Goal: Information Seeking & Learning: Learn about a topic

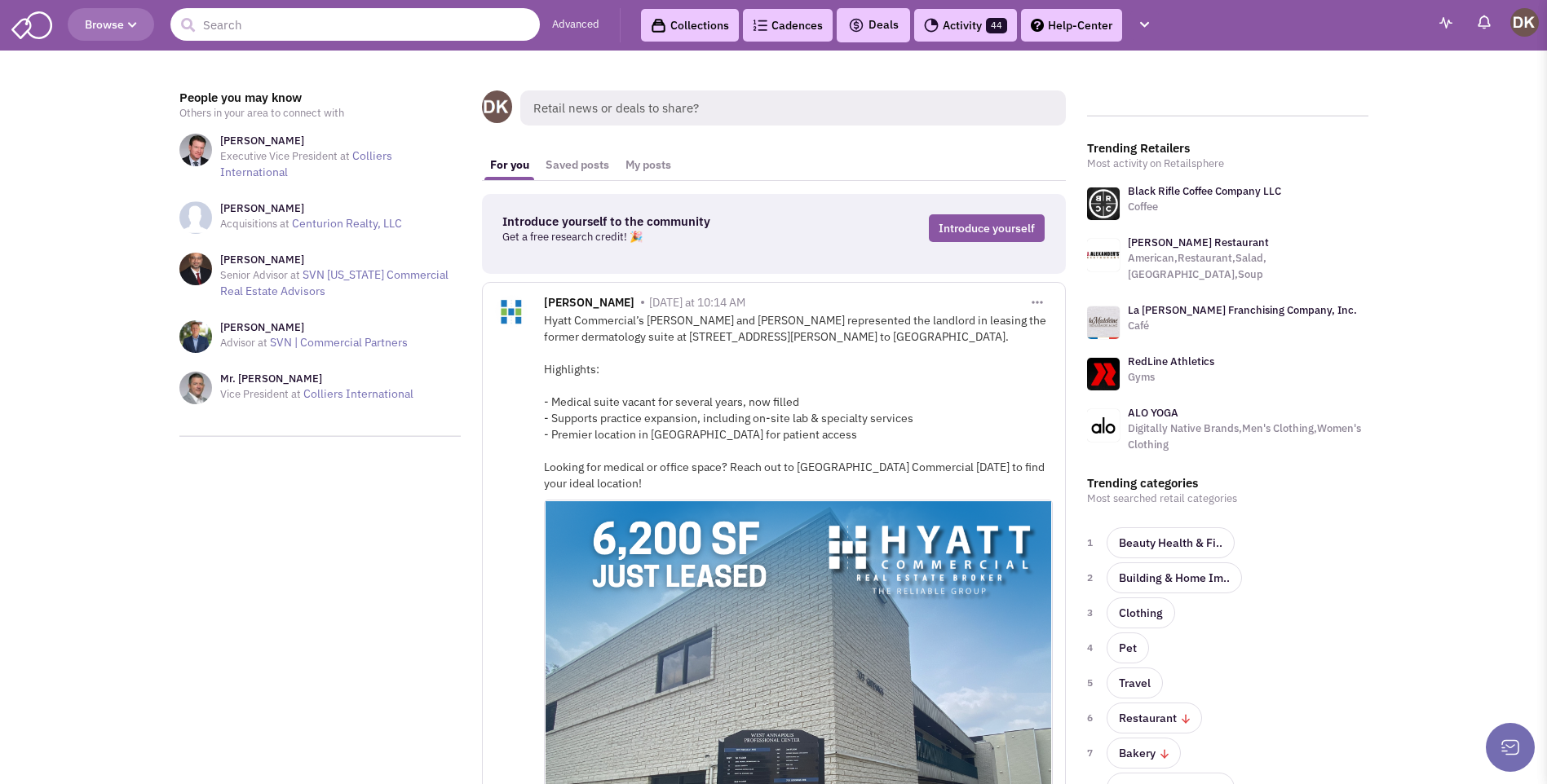
click at [430, 27] on input "text" at bounding box center [355, 24] width 370 height 33
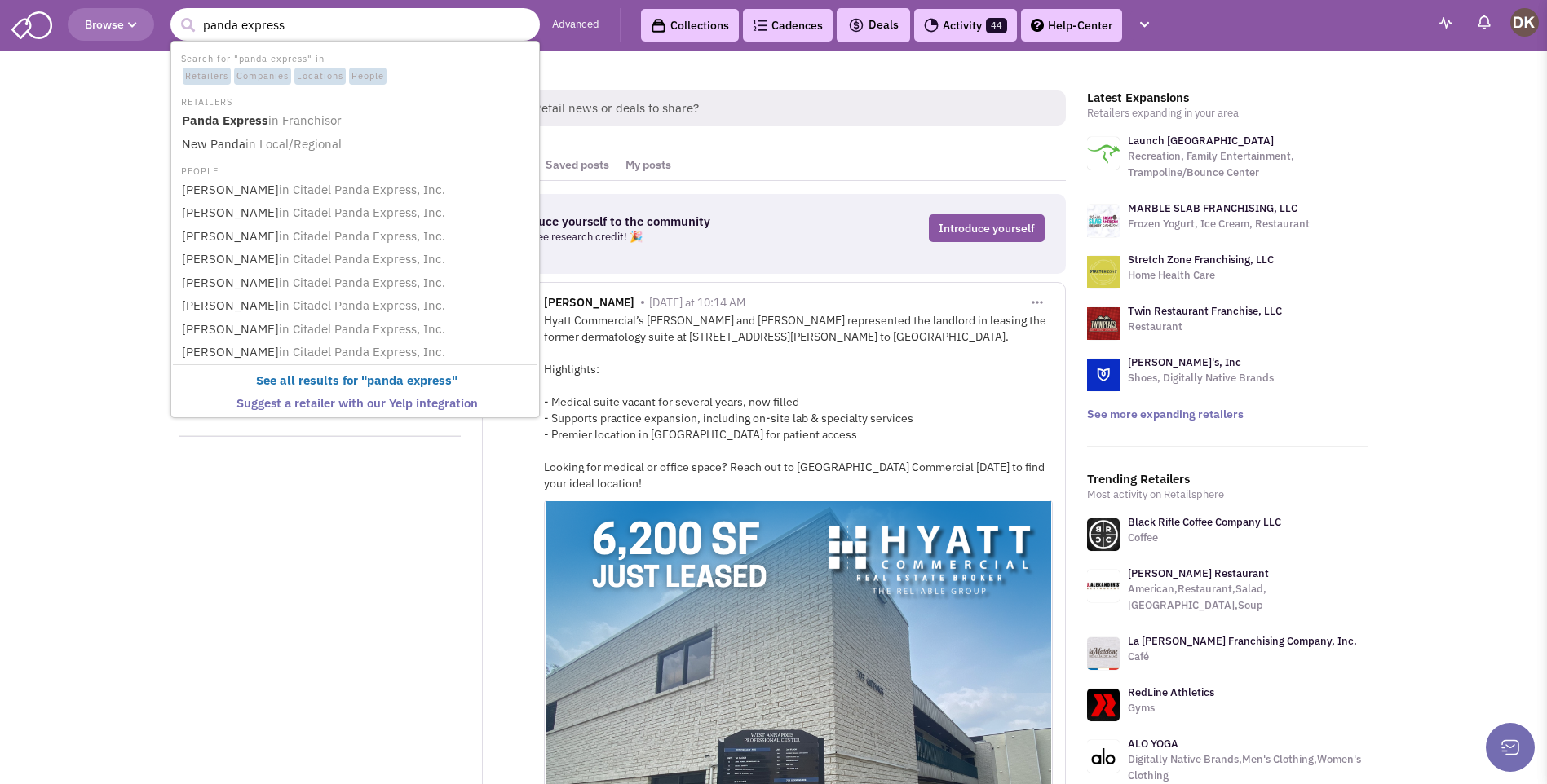
type input "panda express"
click at [175, 13] on button "submit" at bounding box center [187, 24] width 24 height 24
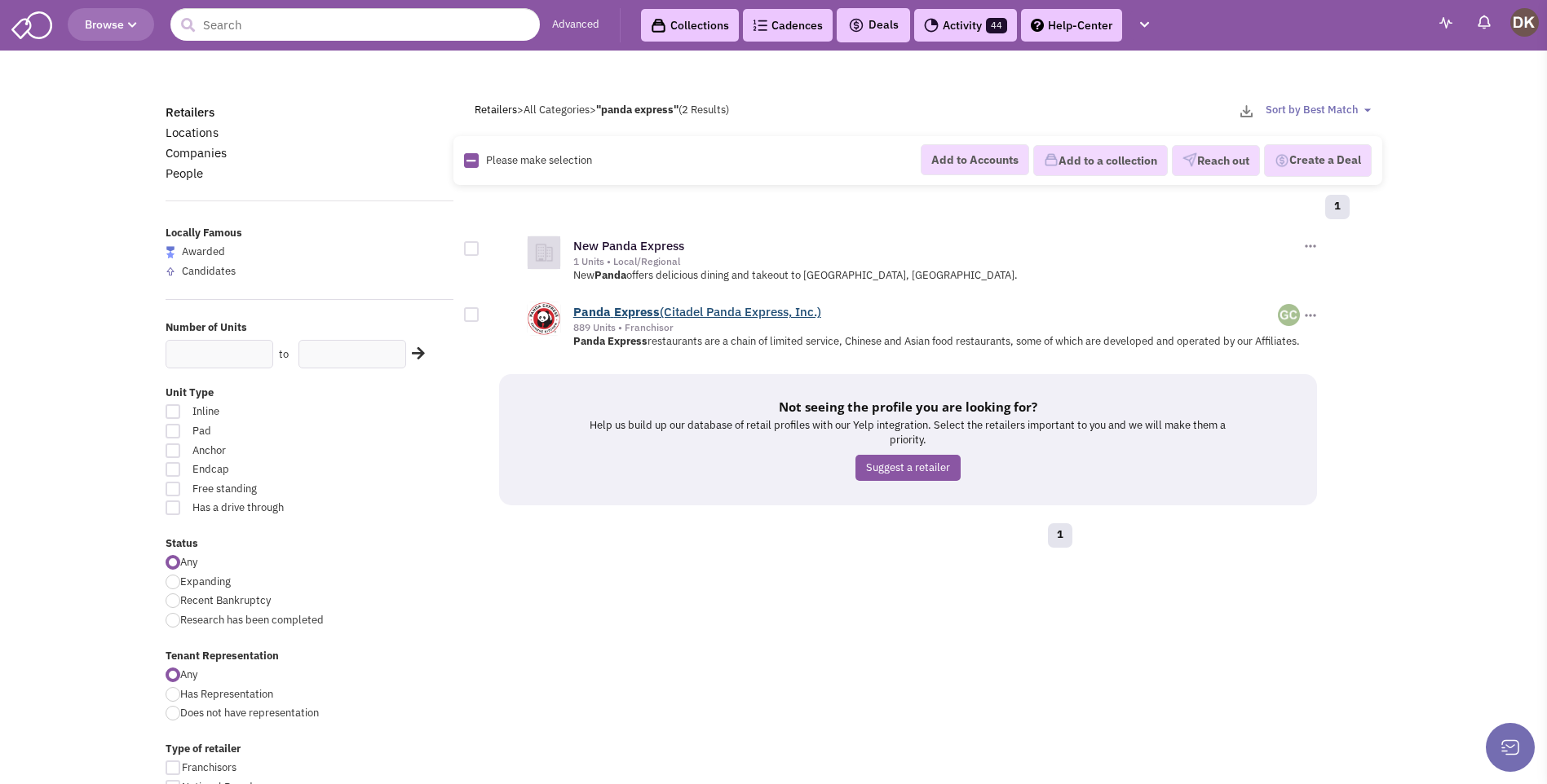
click at [636, 311] on b "Express" at bounding box center [636, 312] width 46 height 16
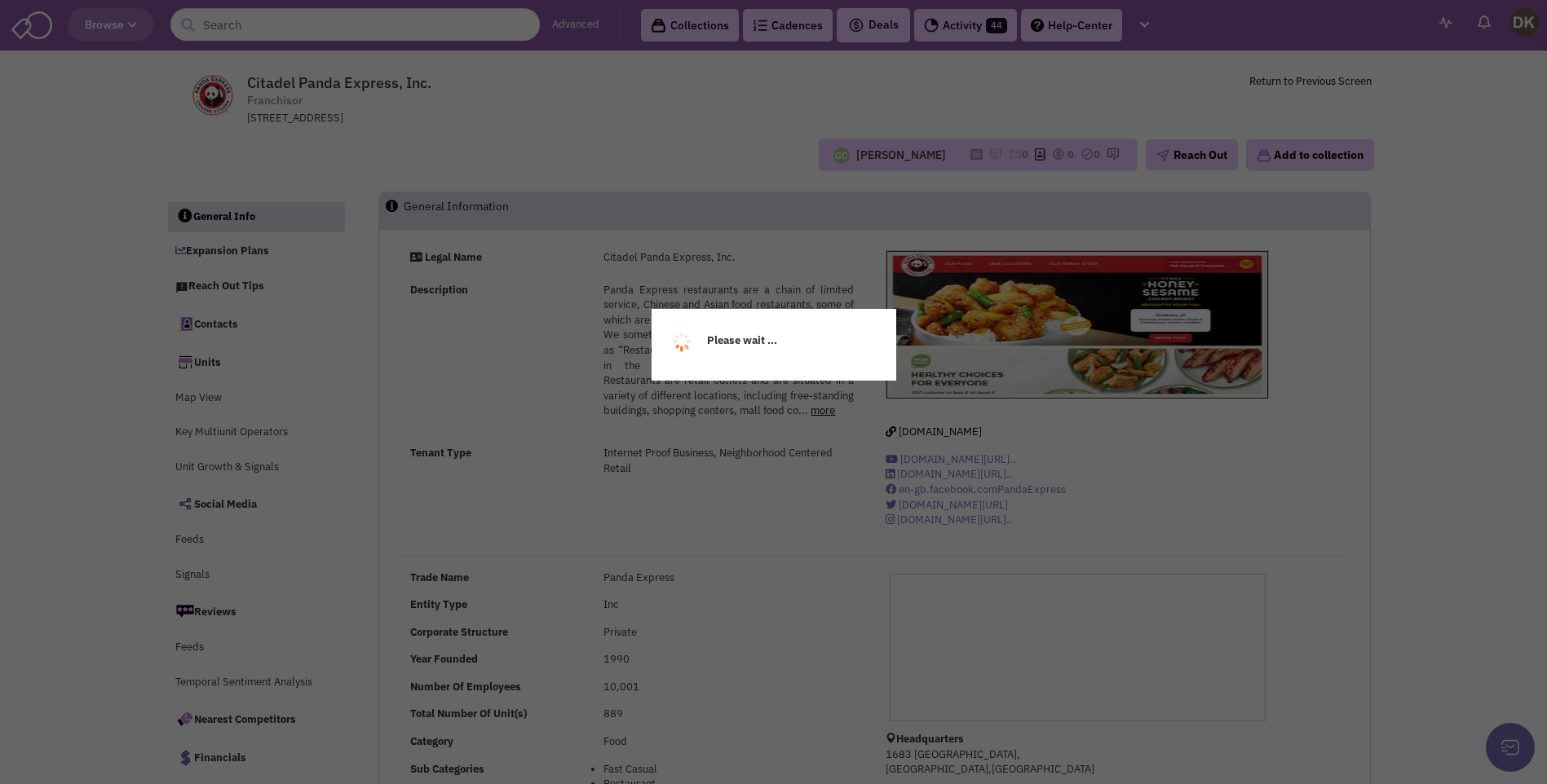
select select
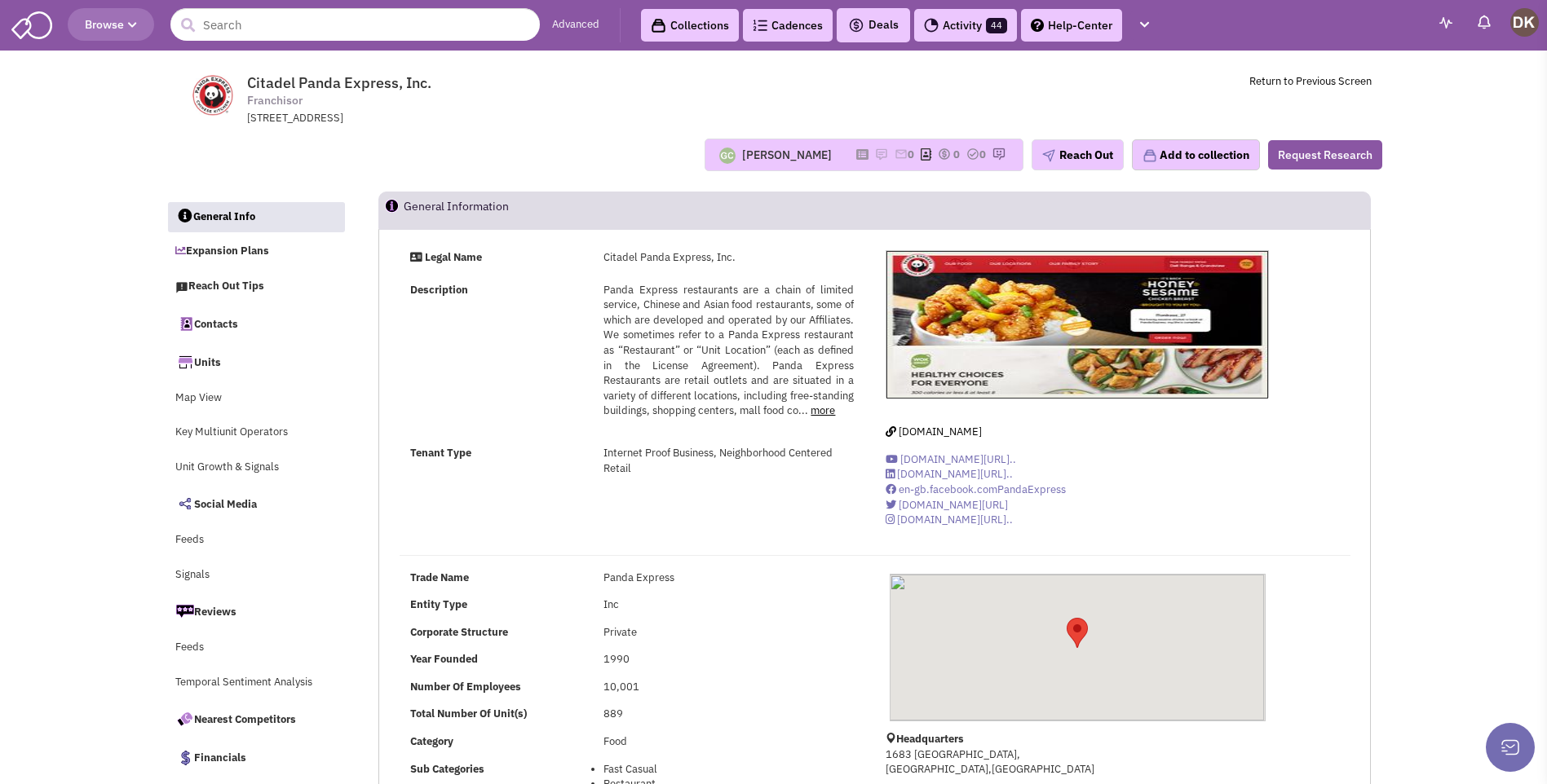
select select
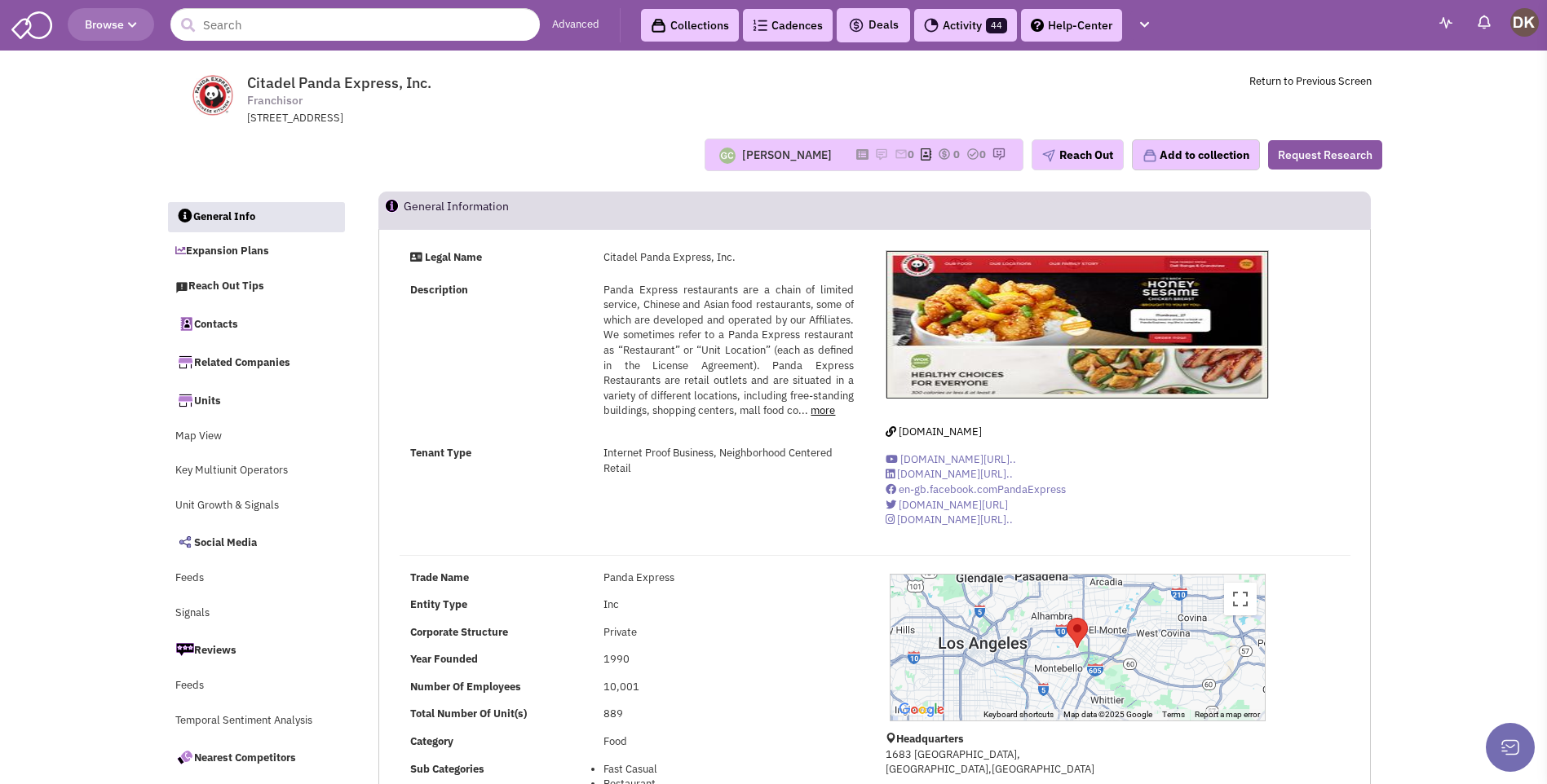
click at [803, 159] on div "[PERSON_NAME]" at bounding box center [787, 155] width 90 height 17
click at [875, 151] on img at bounding box center [881, 154] width 13 height 13
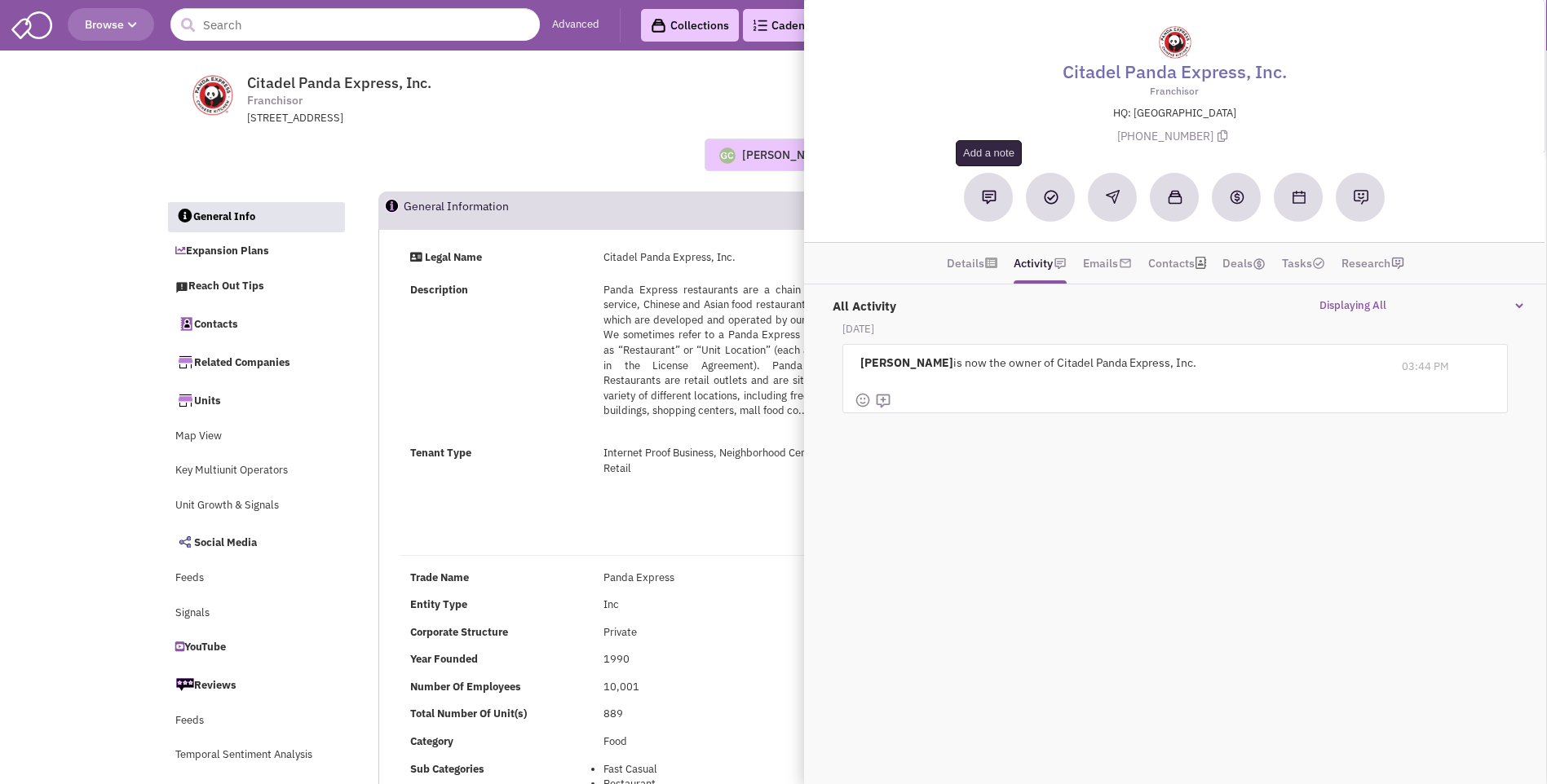
click at [991, 202] on img at bounding box center [989, 196] width 15 height 15
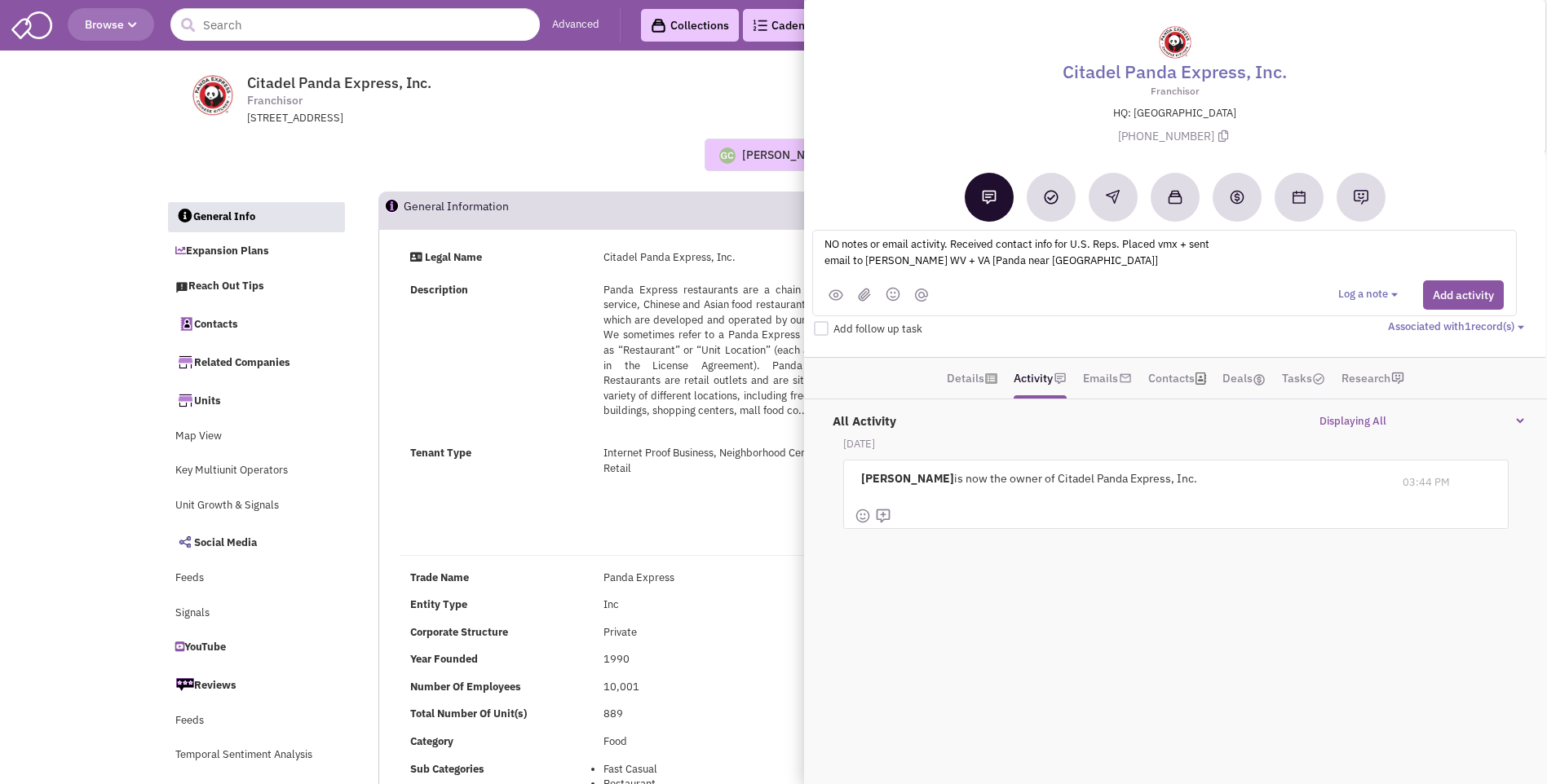
click at [992, 266] on textarea "NO notes or email activity. Received contact info for U.S. Reps. Placed vmx + s…" at bounding box center [1025, 257] width 404 height 45
click at [989, 267] on textarea "NO notes or email activity. Received contact info for U.S. Reps. Placed vmx + s…" at bounding box center [1025, 257] width 404 height 45
click at [1133, 269] on textarea "NO notes or email activity. Received contact info for U.S. Reps. Placed vmx + s…" at bounding box center [1025, 257] width 404 height 45
type textarea "NO notes or email activity. Received contact info for U.S. Reps. Placed vmx + s…"
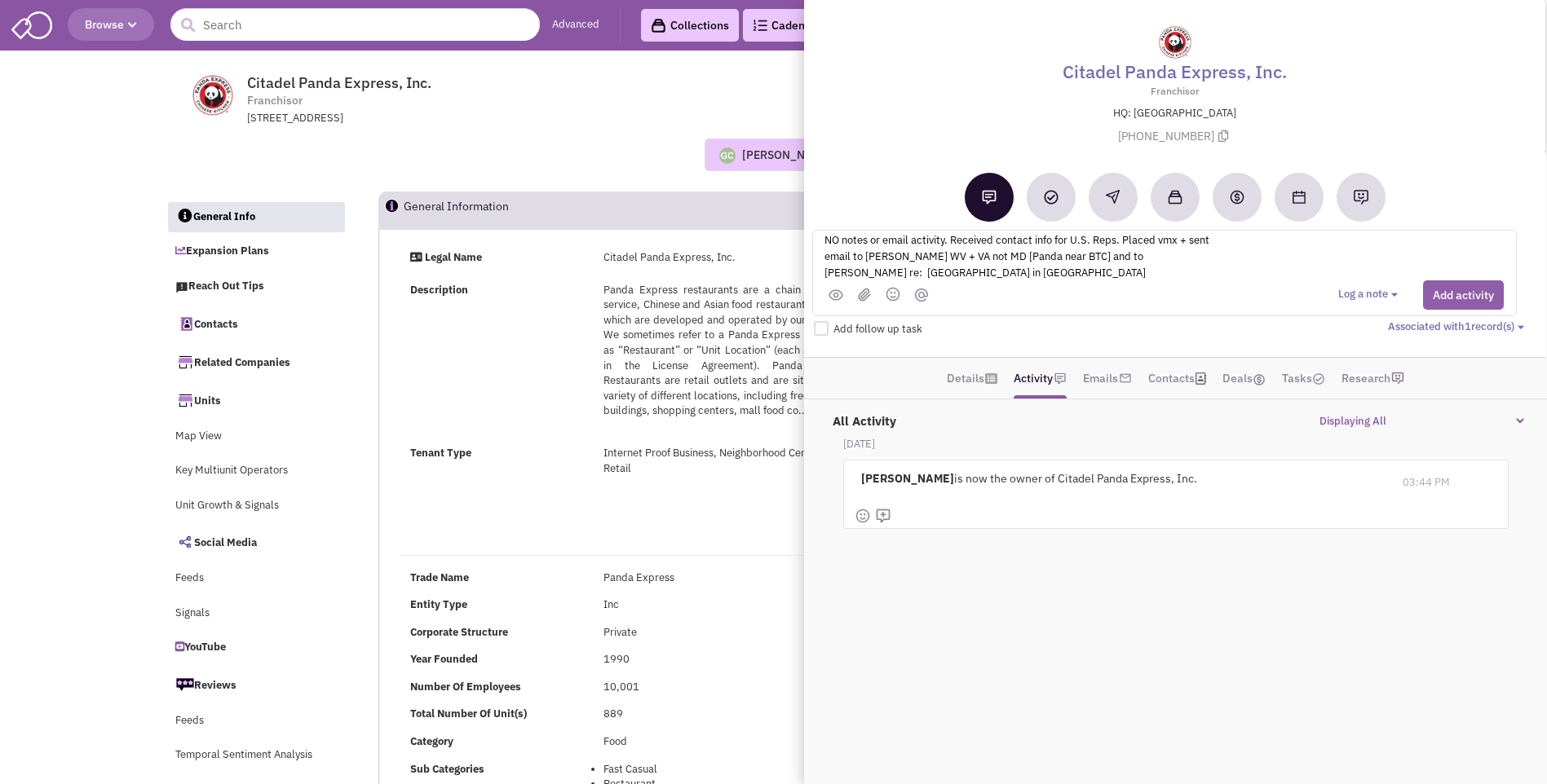
click at [1454, 293] on button "Add activity" at bounding box center [1462, 295] width 81 height 29
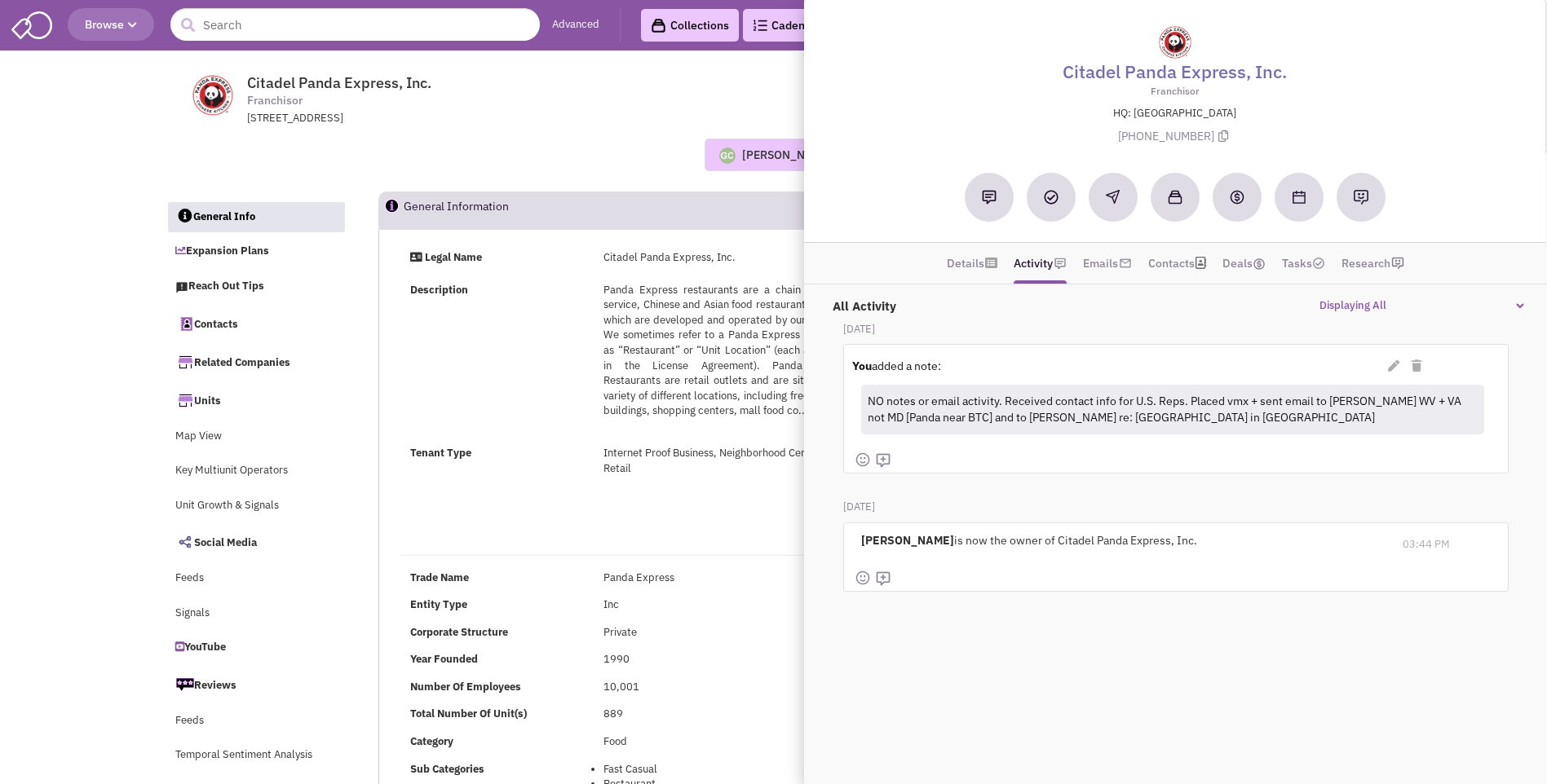
click at [565, 132] on div "Guillaume Chetail No note found! 0 0 0 Reach Out Add to collection" at bounding box center [774, 155] width 1238 height 57
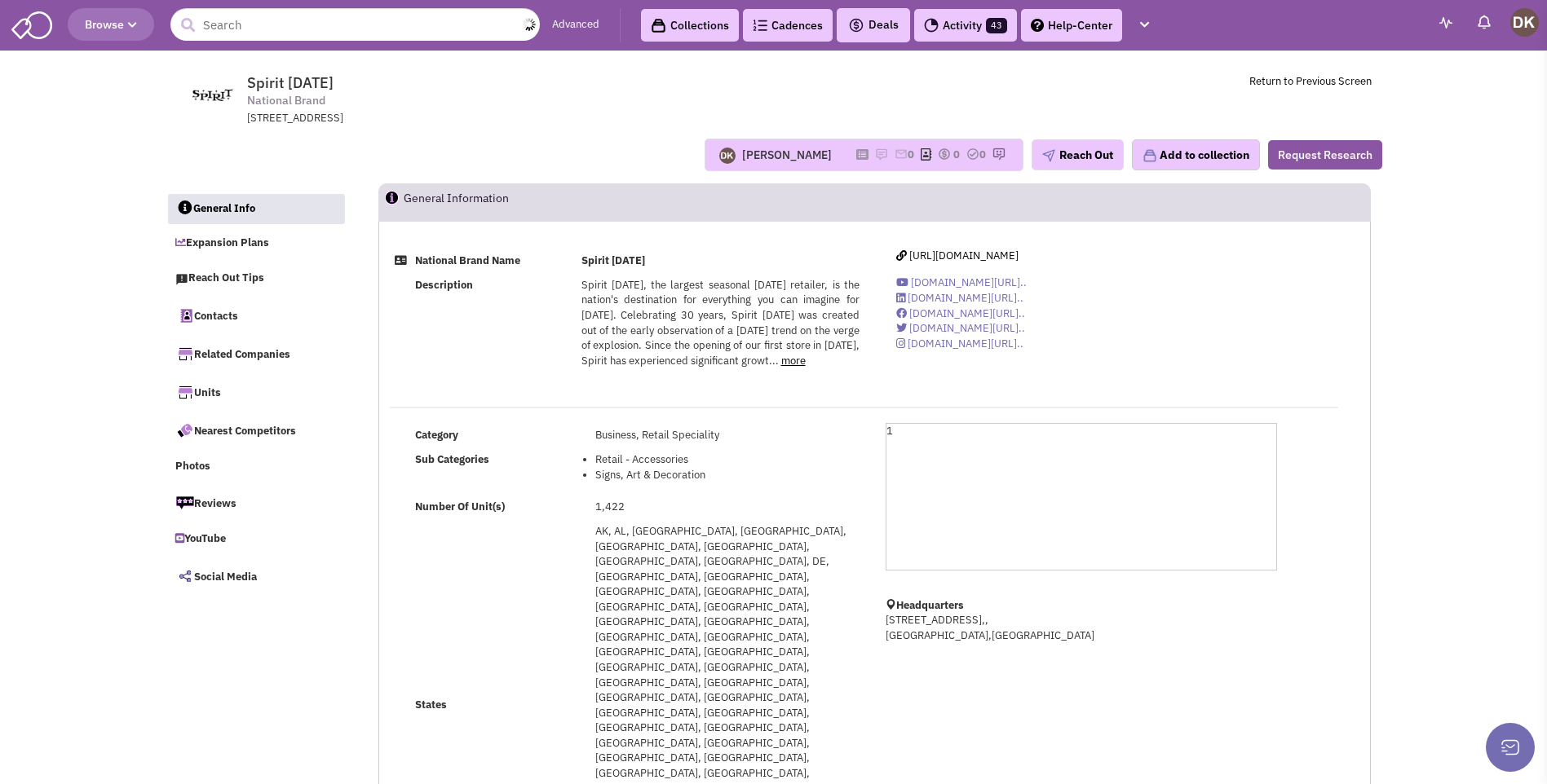
select select
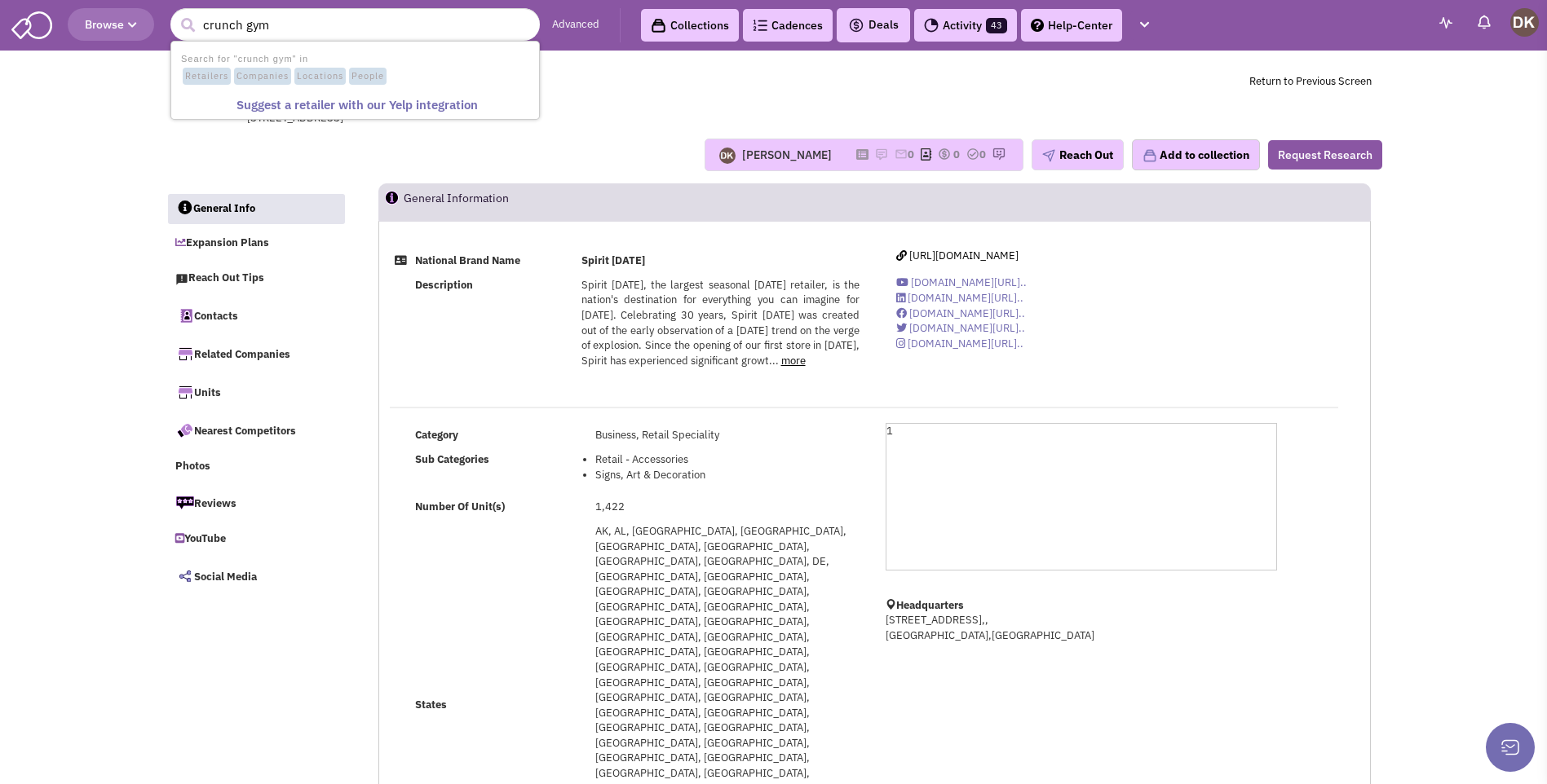
type input "crunch gym"
click at [175, 13] on button "submit" at bounding box center [187, 24] width 24 height 24
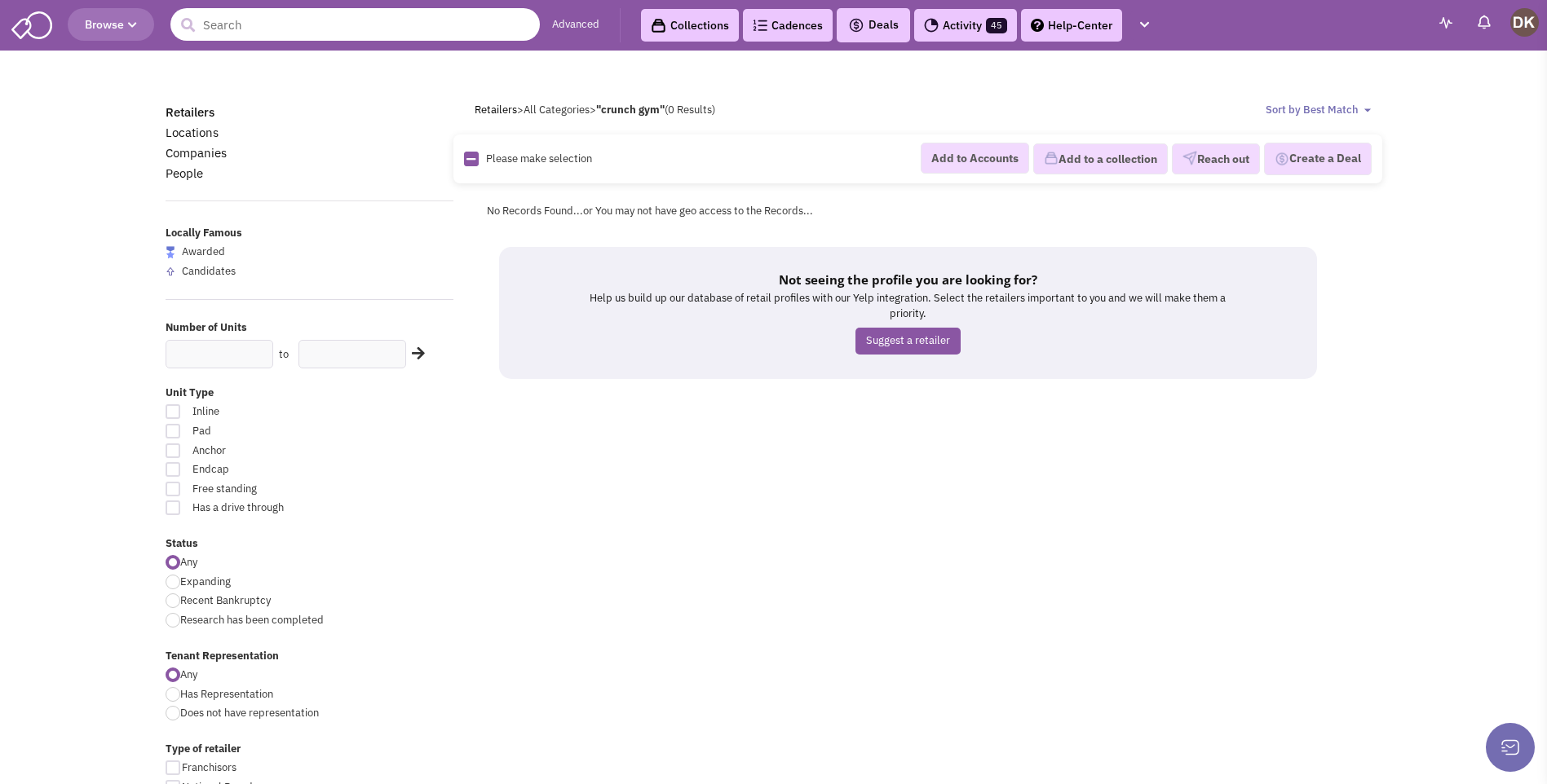
click at [288, 27] on input "text" at bounding box center [355, 24] width 370 height 33
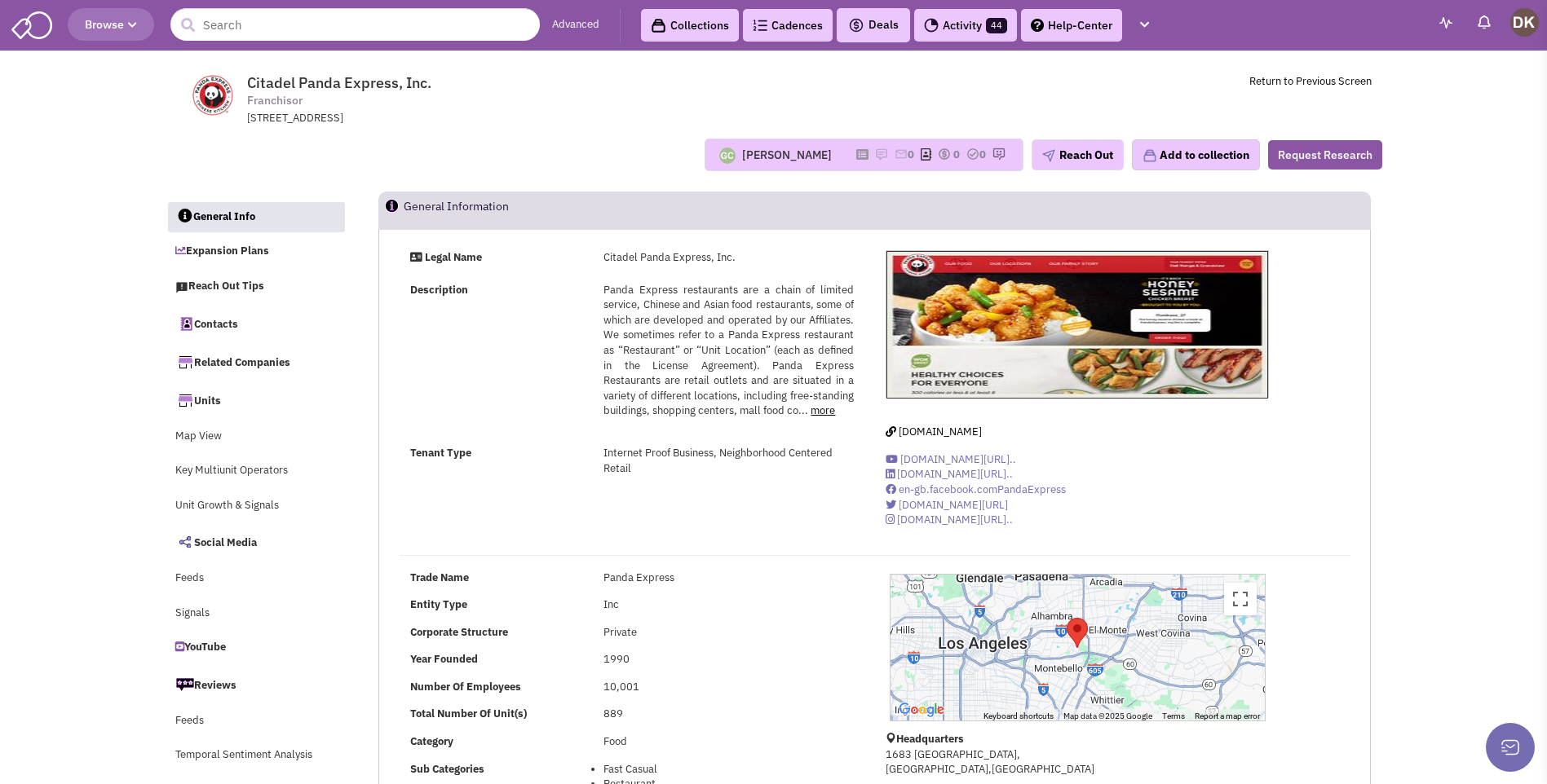
select select
click at [431, 22] on input "text" at bounding box center [355, 24] width 370 height 33
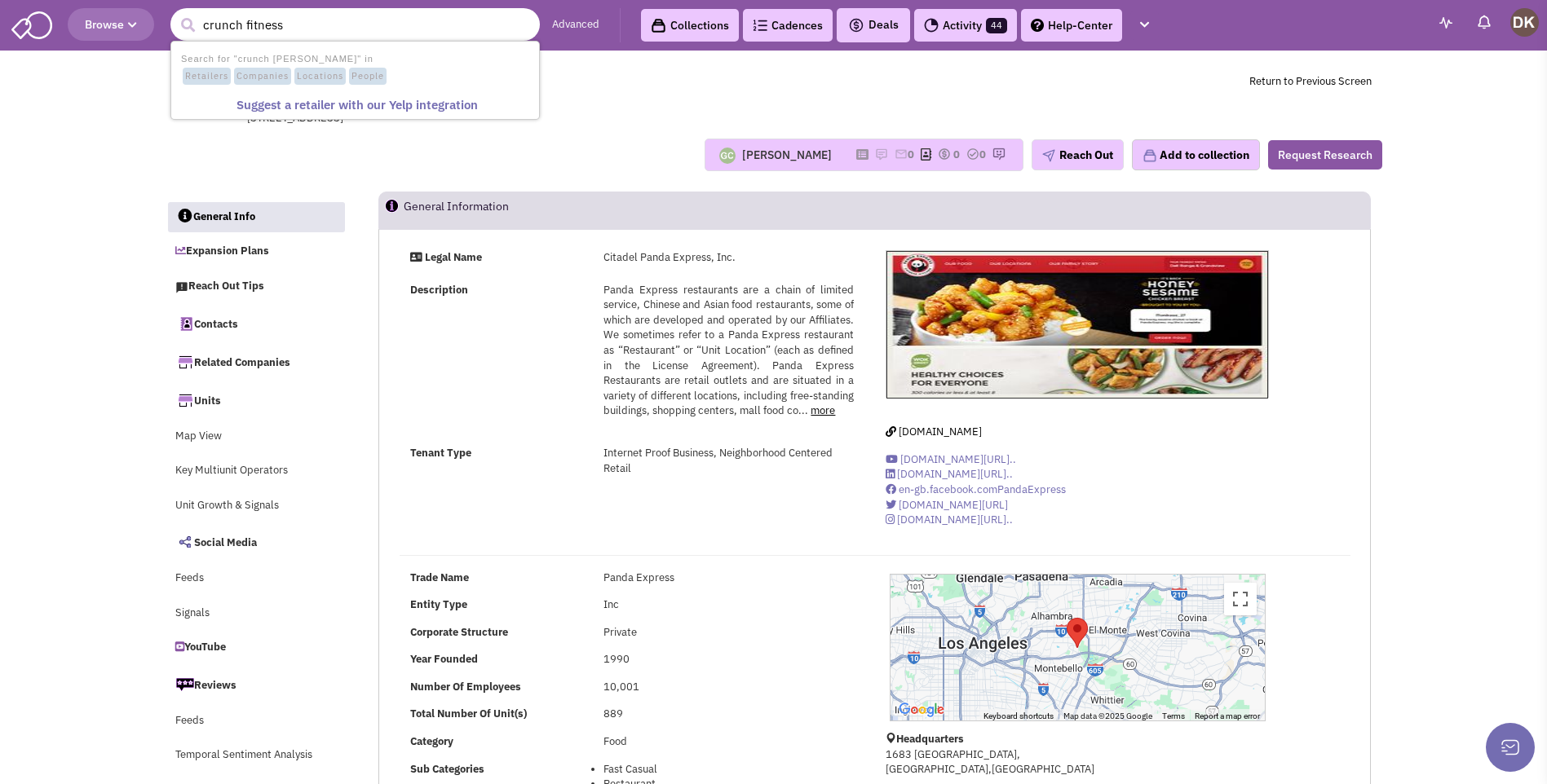
type input "crunch fitness"
click at [175, 13] on button "submit" at bounding box center [187, 24] width 24 height 24
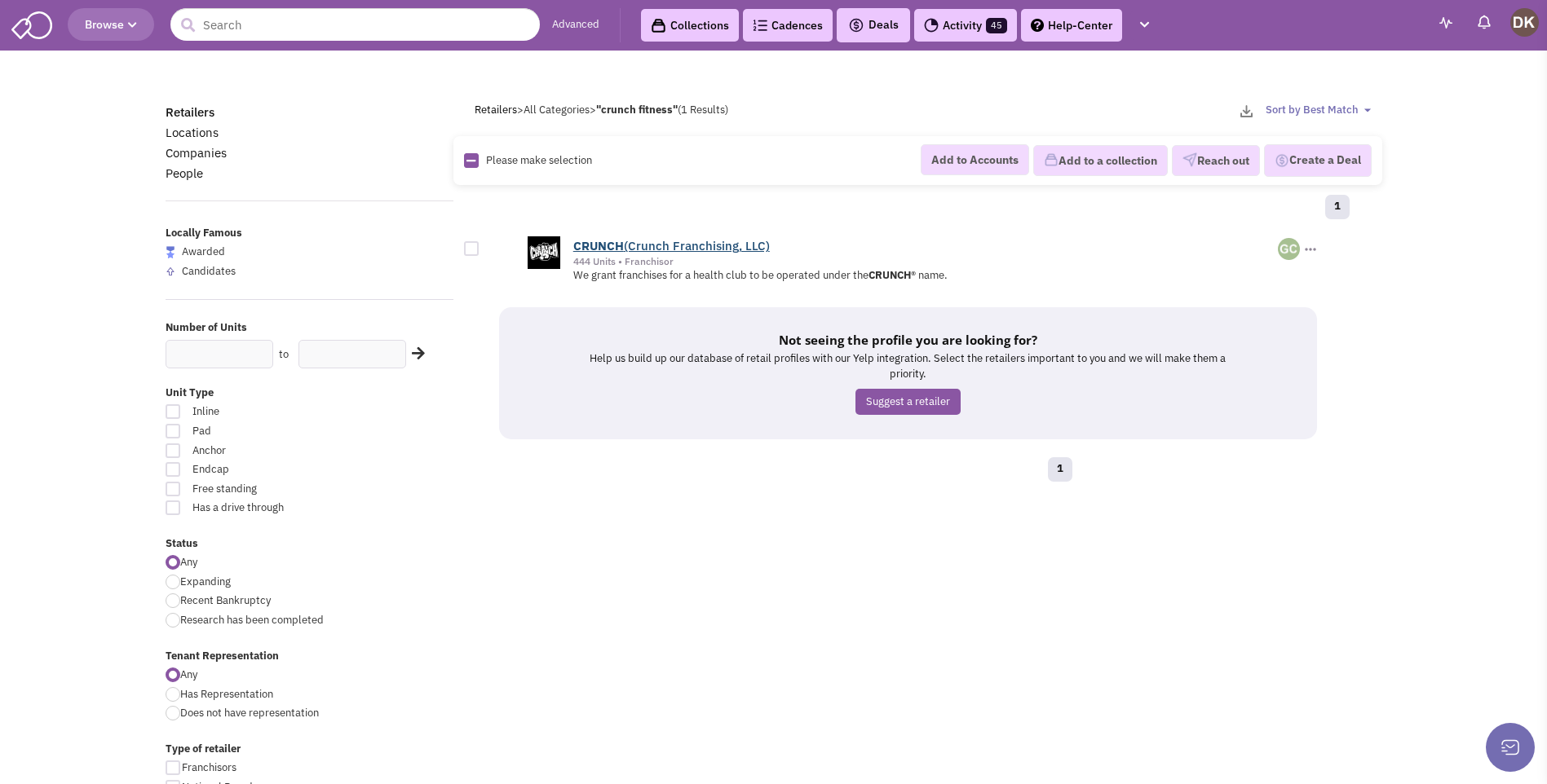
click at [611, 248] on b "CRUNCH" at bounding box center [598, 246] width 51 height 16
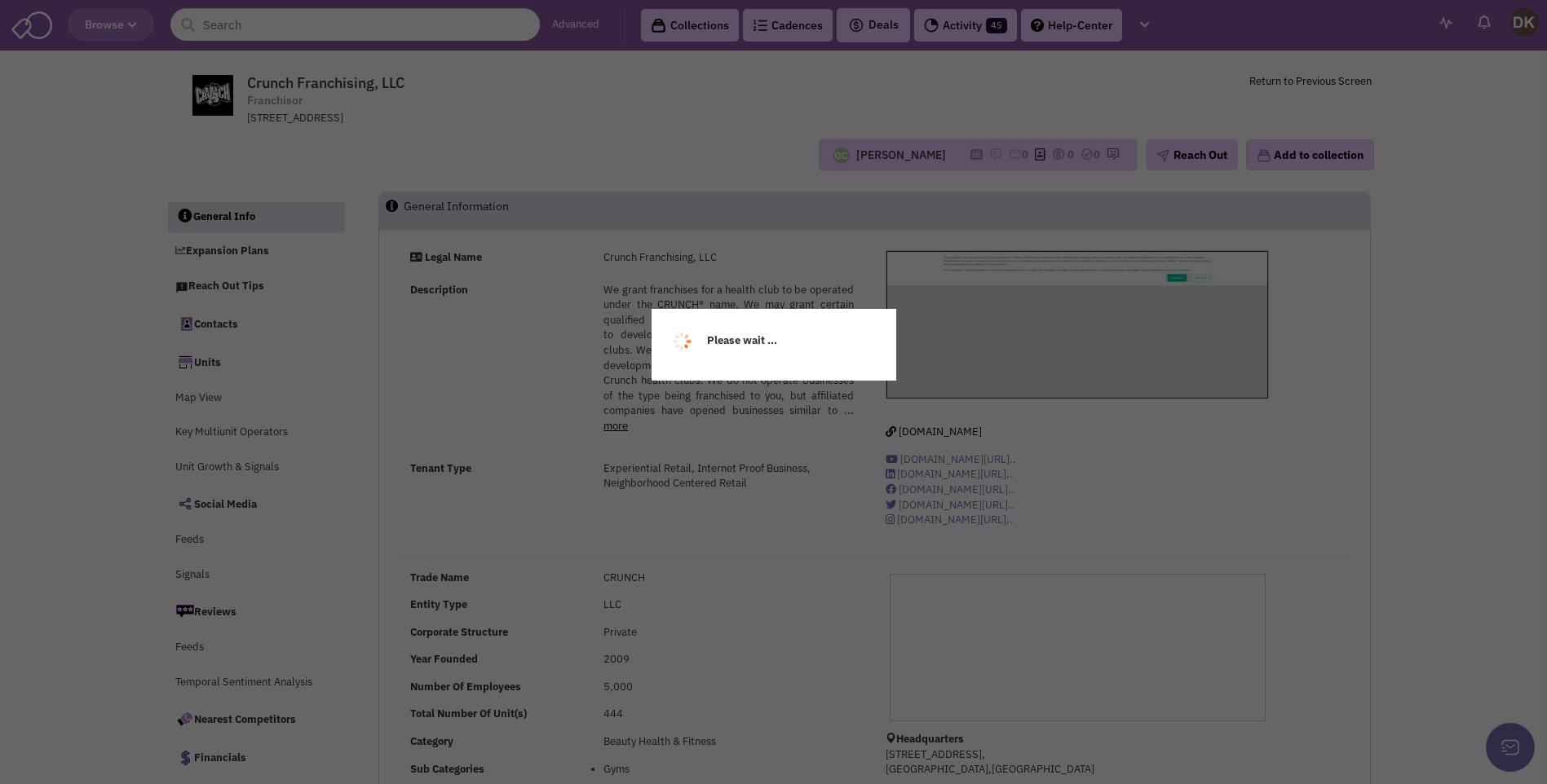
select select
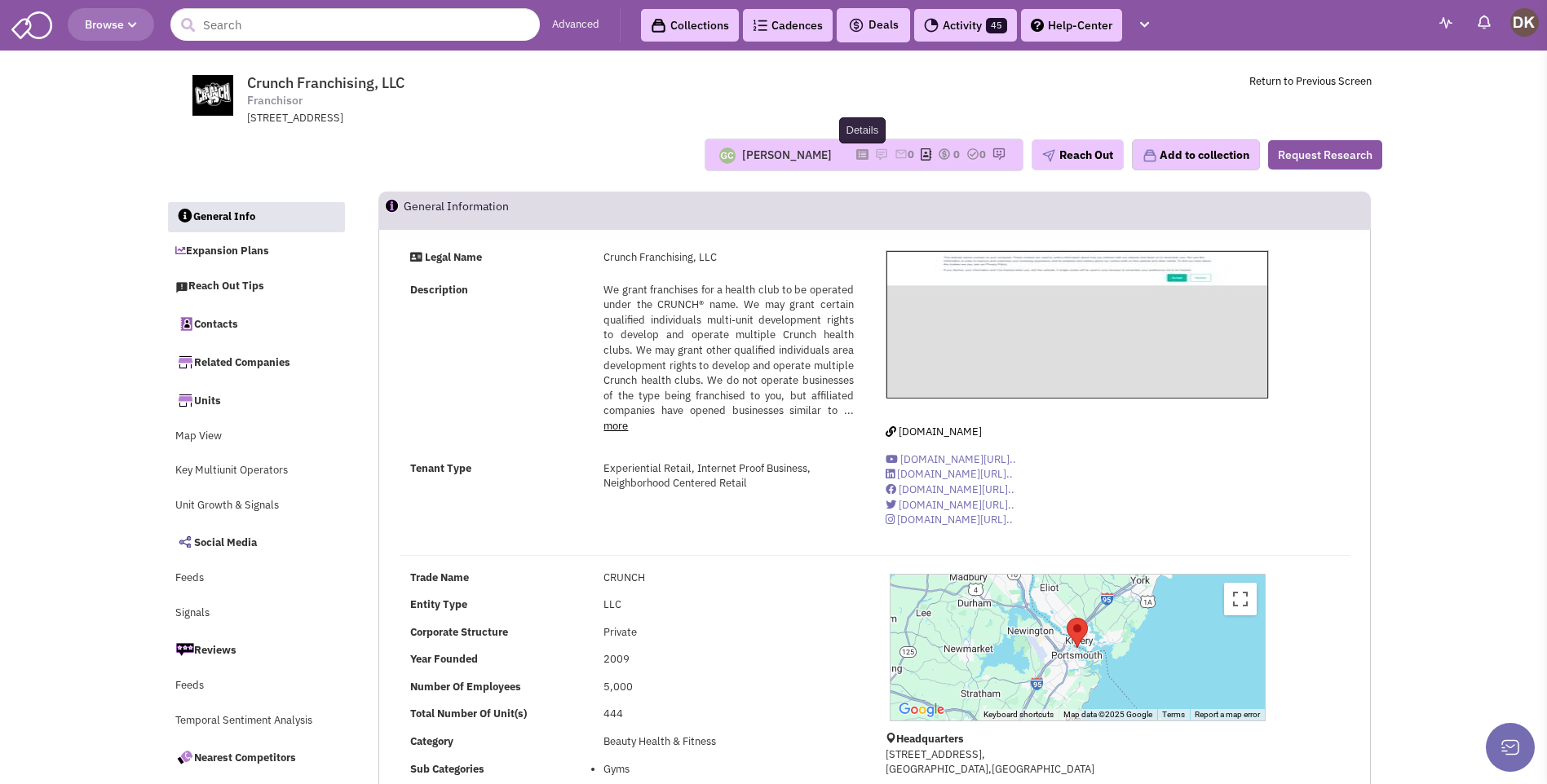
click at [856, 156] on icon at bounding box center [862, 154] width 13 height 9
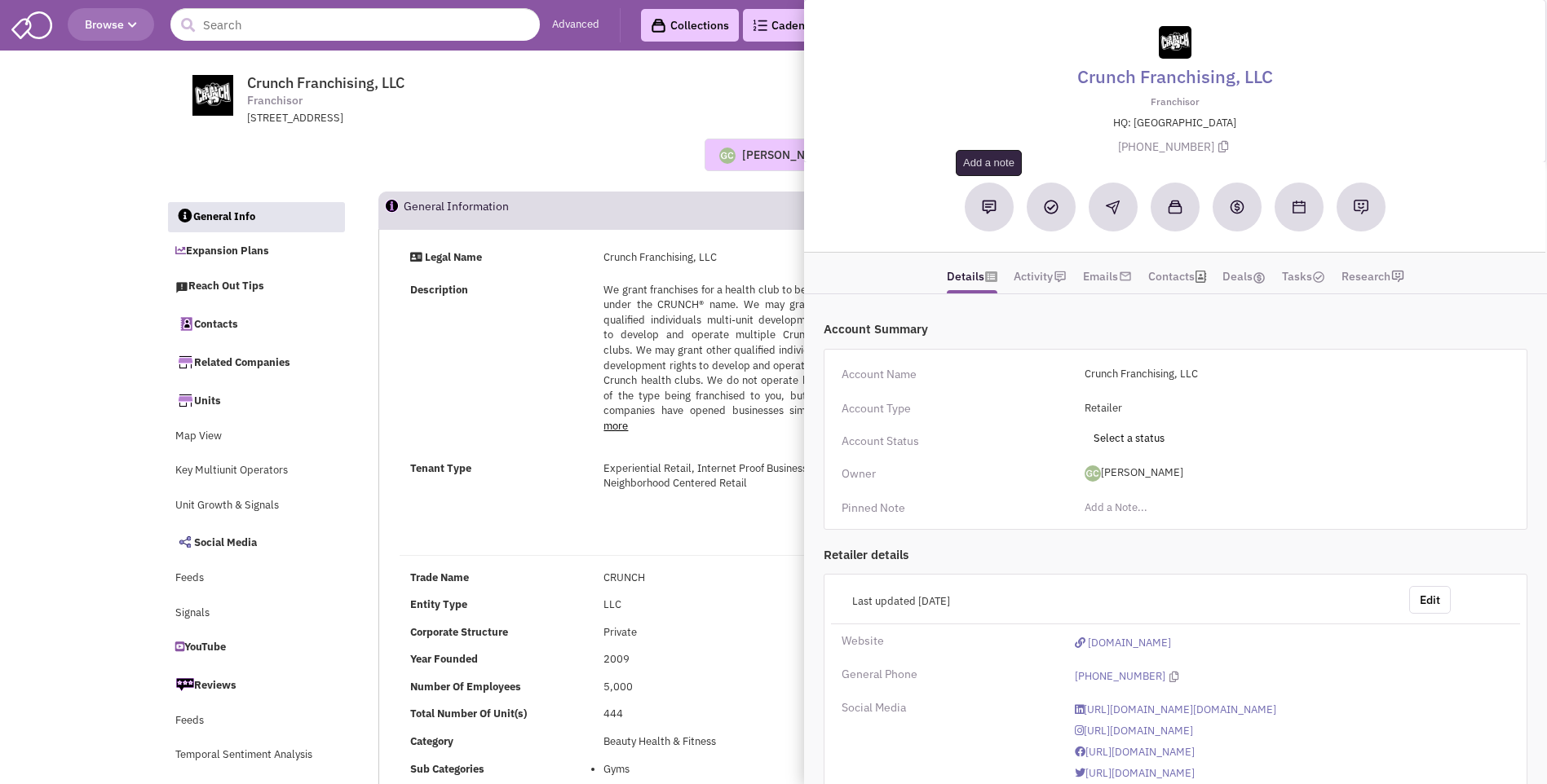
click at [990, 215] on button at bounding box center [989, 207] width 49 height 49
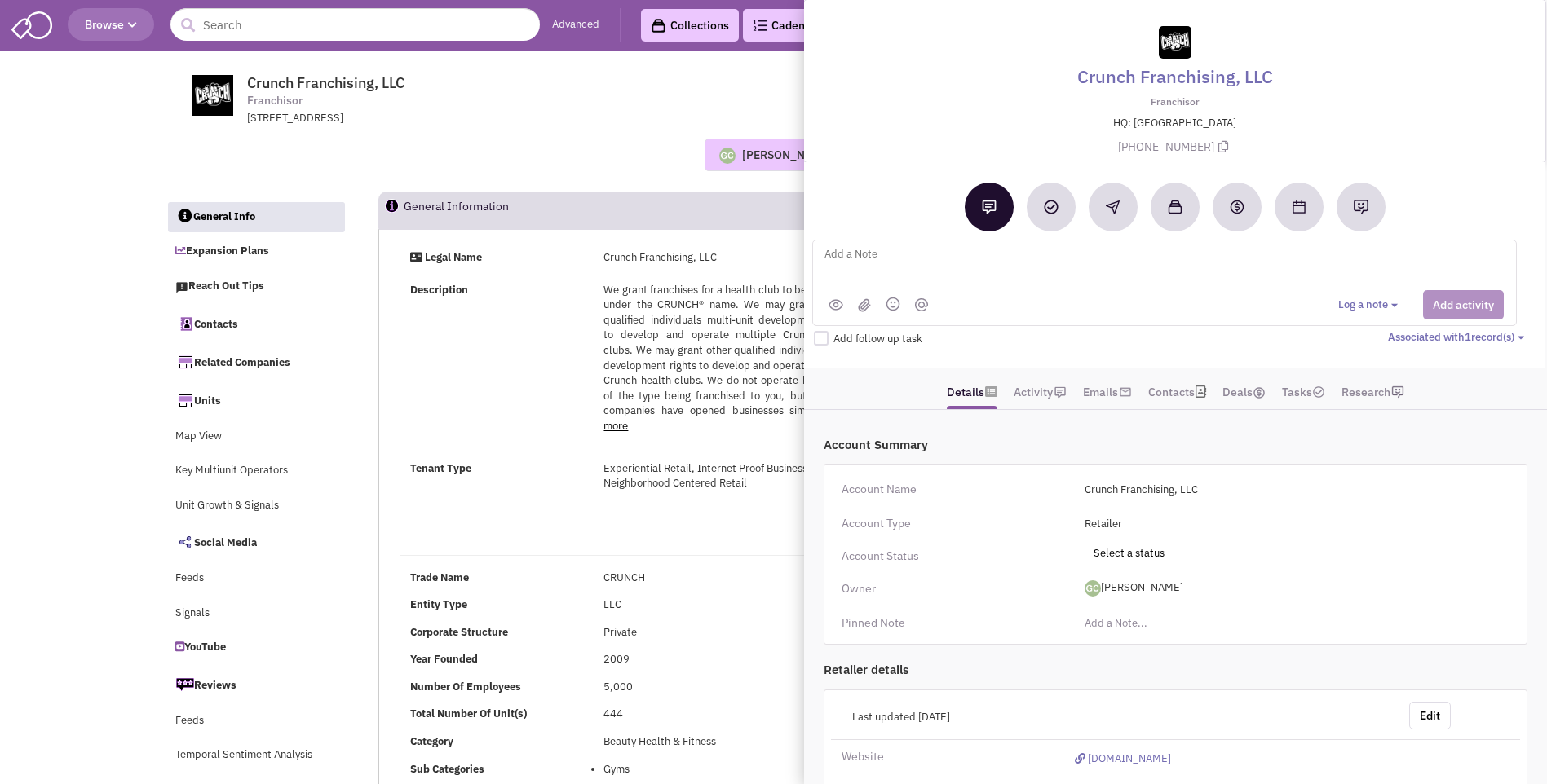
click at [878, 263] on textarea at bounding box center [1025, 267] width 404 height 45
type textarea "NO notes or email interaction. Met [PERSON_NAME] at [GEOGRAPHIC_DATA]. Placed v…"
click at [1457, 312] on button "Add activity" at bounding box center [1462, 304] width 81 height 29
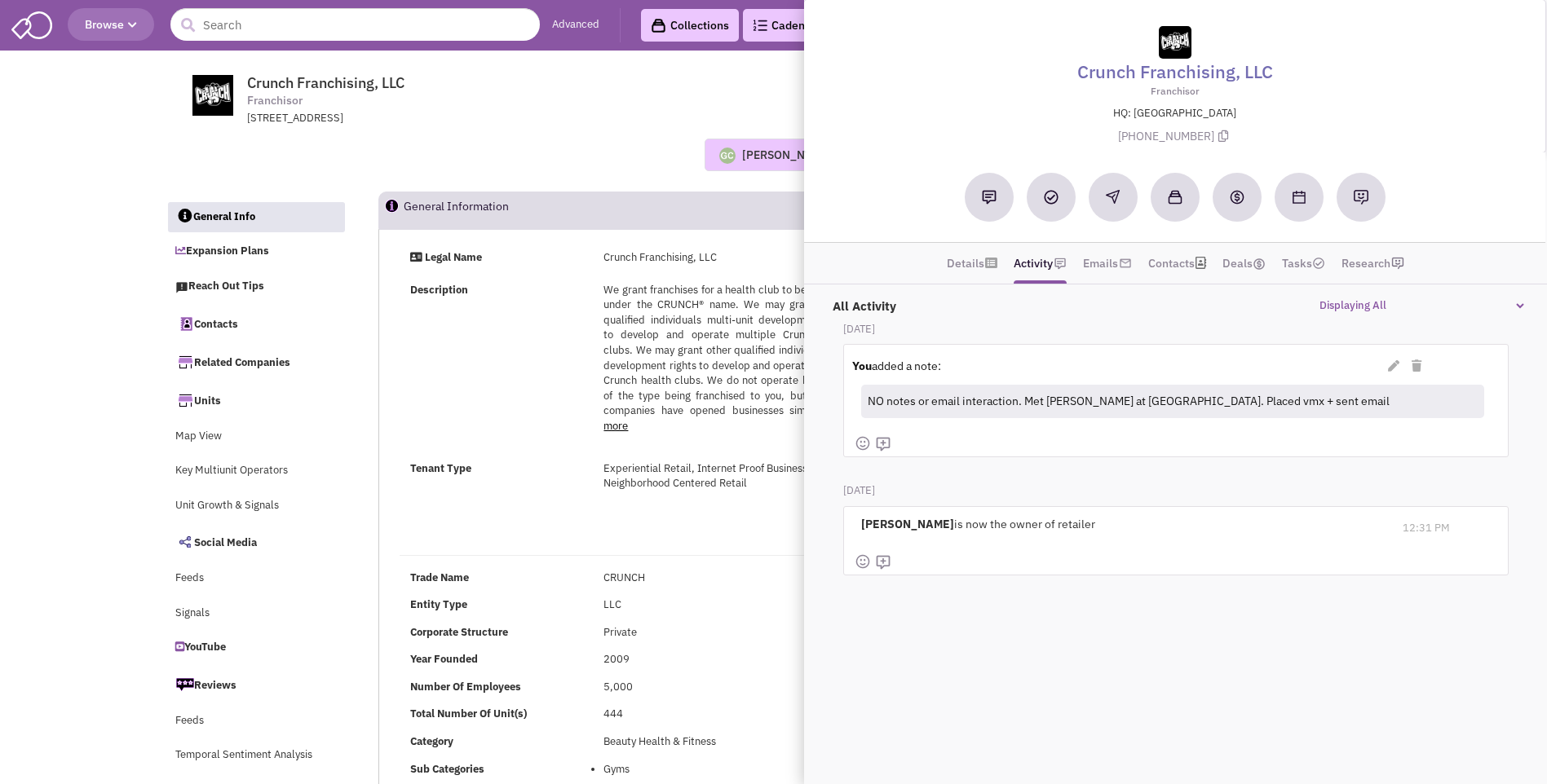
click at [545, 410] on div "Description We grant franchises for a health club to be operated under the CRUN…" at bounding box center [632, 366] width 465 height 166
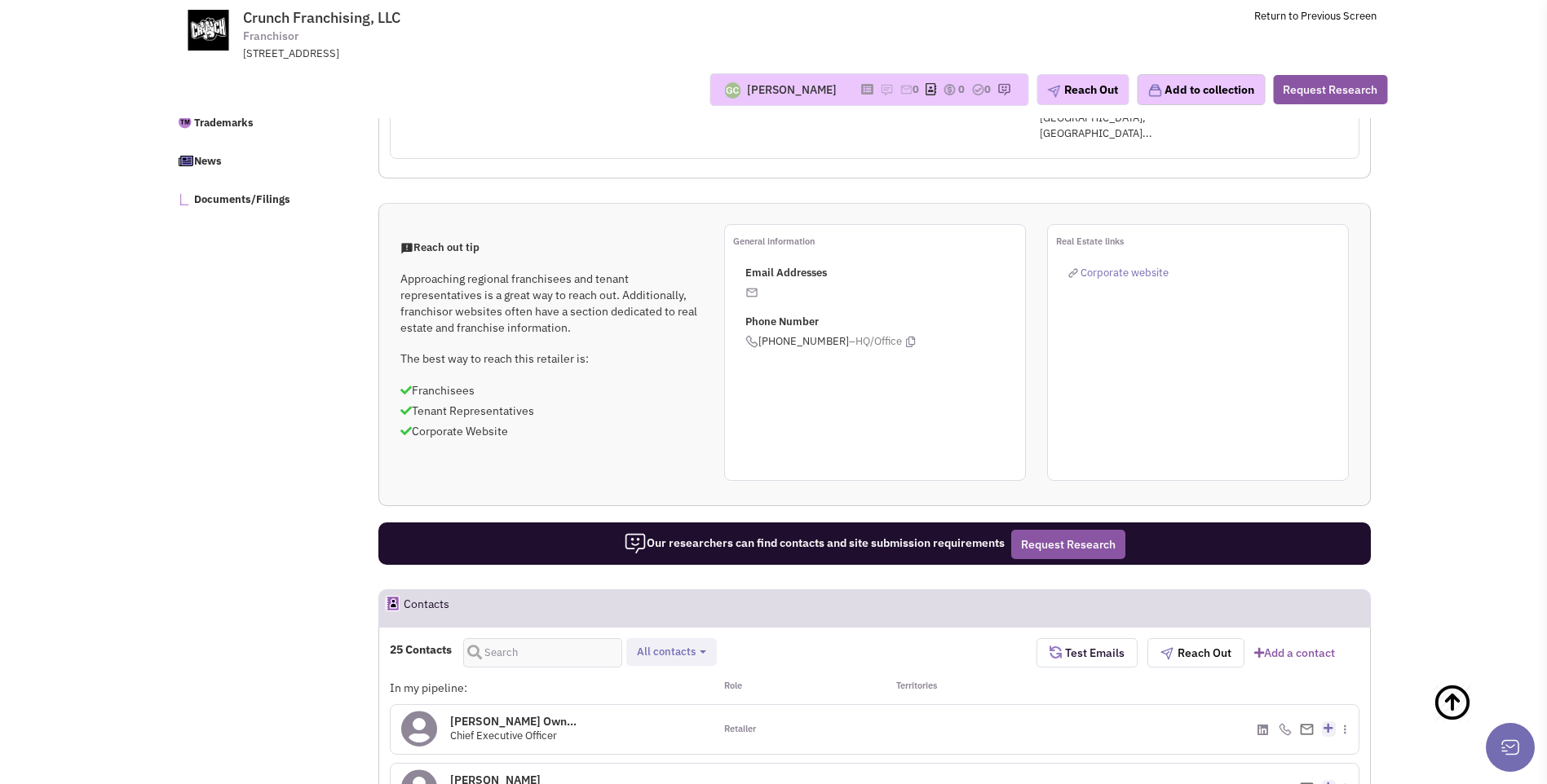
scroll to position [733, 0]
